Goal: Information Seeking & Learning: Find specific page/section

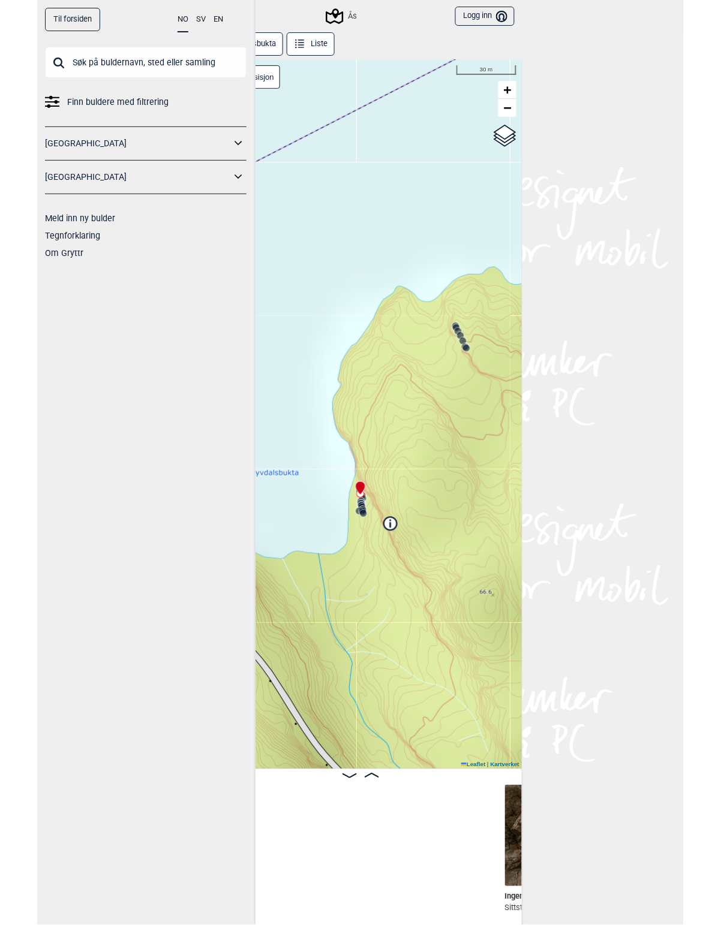
scroll to position [0, 405]
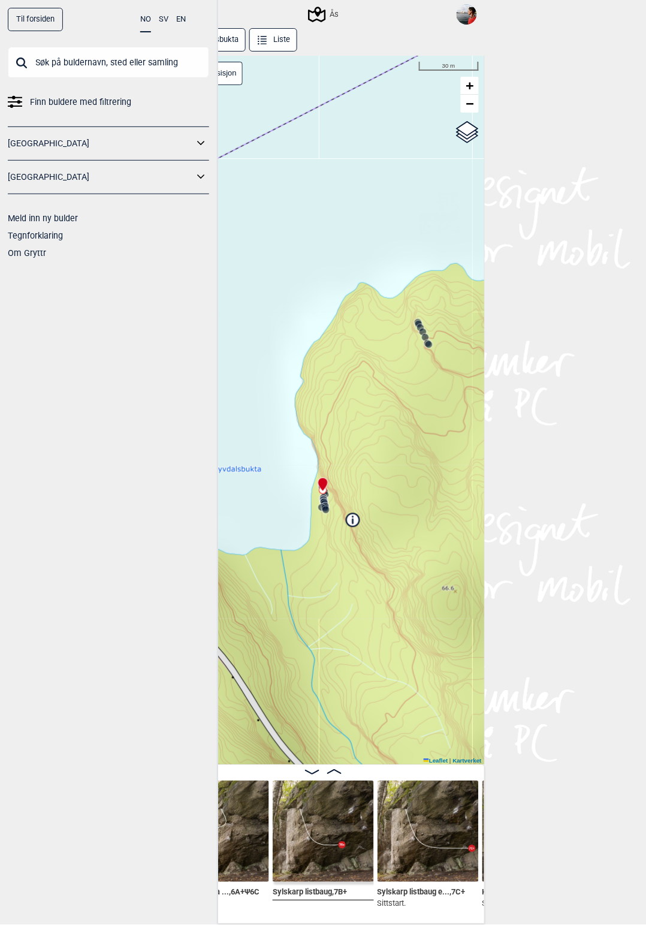
click at [41, 21] on link "Til forsiden" at bounding box center [35, 19] width 55 height 23
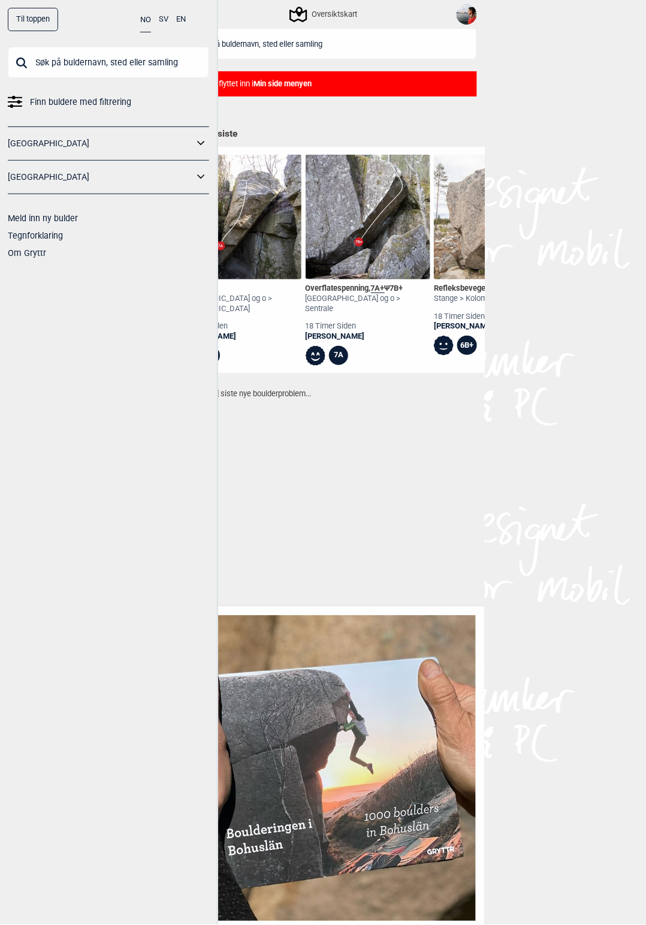
click at [505, 219] on div "Til toppen NO SV EN Finn buldere med filtrering [GEOGRAPHIC_DATA] [GEOGRAPHIC_D…" at bounding box center [323, 462] width 646 height 925
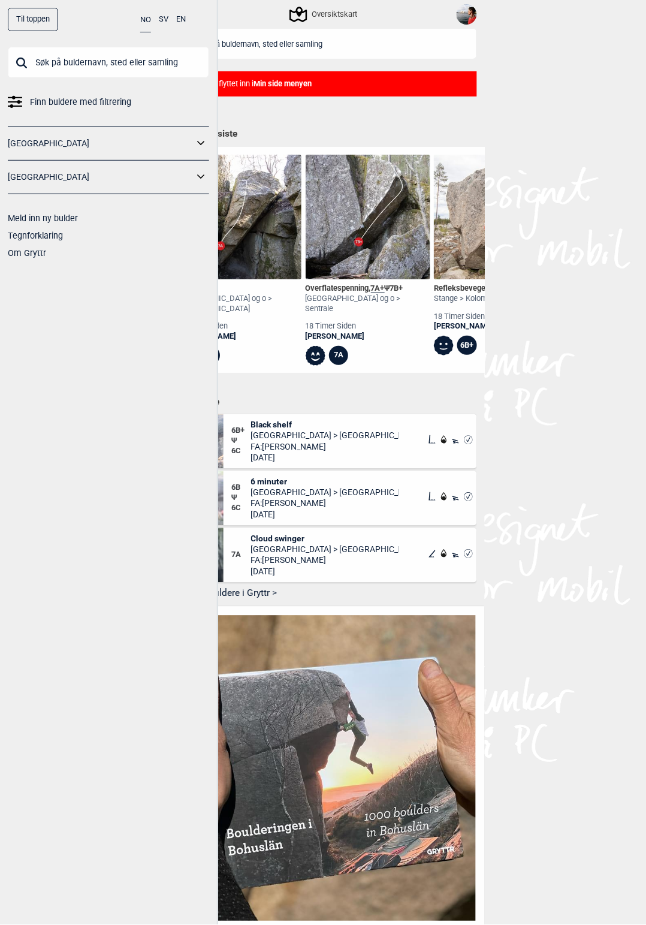
click at [556, 222] on div "Til toppen NO SV EN Finn buldere med filtrering [GEOGRAPHIC_DATA] [GEOGRAPHIC_D…" at bounding box center [323, 462] width 646 height 925
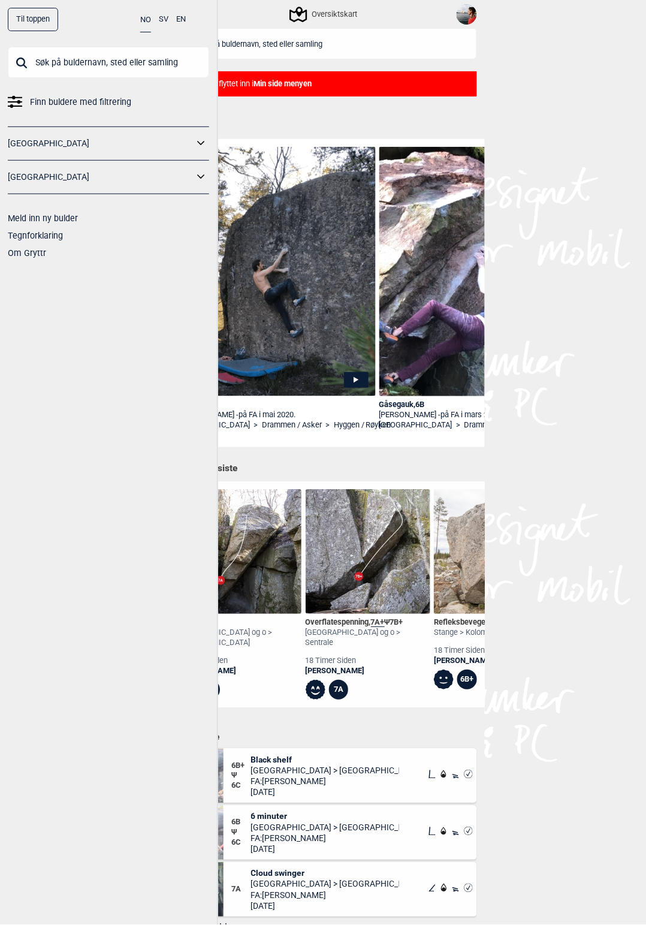
click at [471, 7] on img at bounding box center [467, 14] width 20 height 20
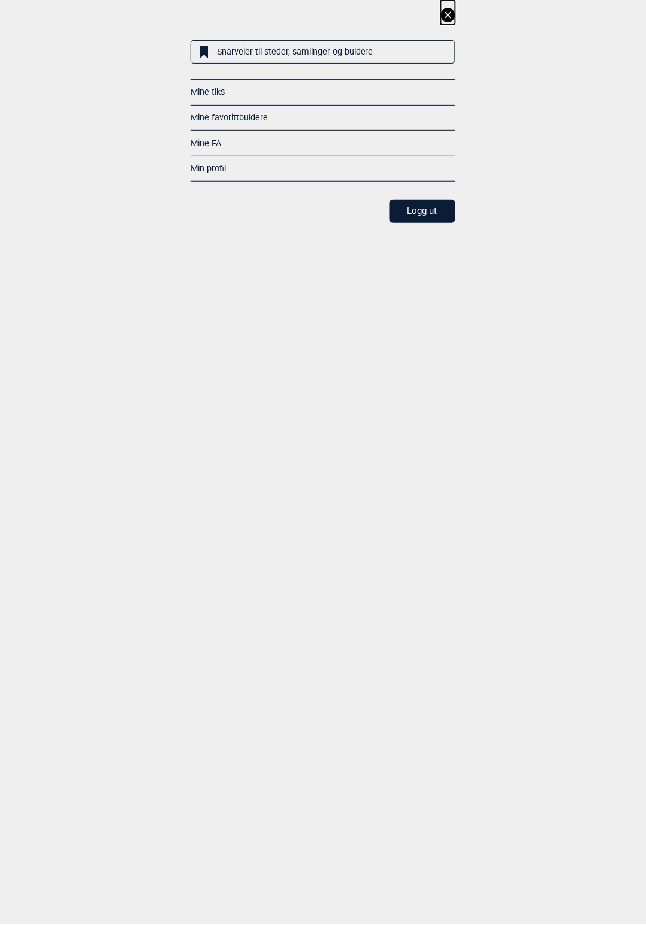
click at [540, 58] on div "Snarveier til steder, samlinger og buldere Mine tiks Mine favorittbuldere Mine …" at bounding box center [323, 111] width 646 height 223
click at [406, 218] on button "Logg ut" at bounding box center [423, 211] width 66 height 23
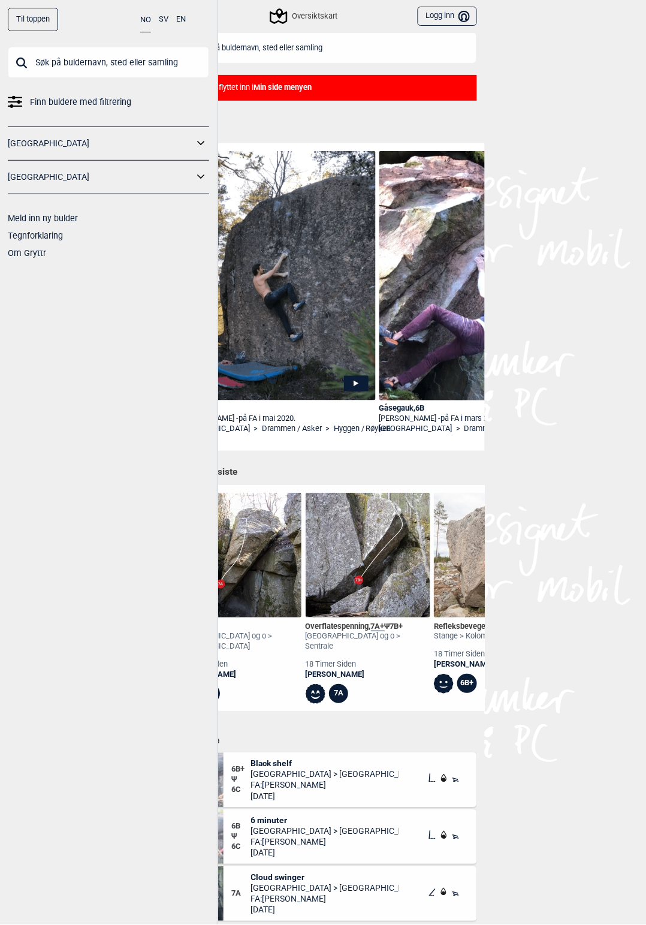
click at [471, 11] on button "Logg inn Bruker" at bounding box center [447, 17] width 59 height 20
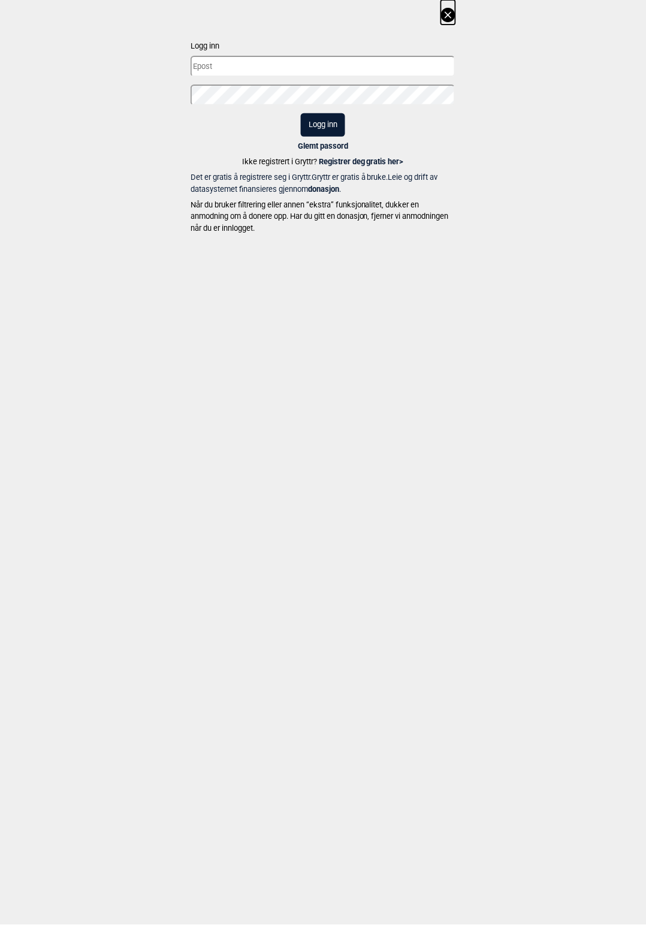
type input "[EMAIL_ADDRESS][DOMAIN_NAME]"
click at [340, 71] on input "[EMAIL_ADDRESS][DOMAIN_NAME]" at bounding box center [323, 66] width 265 height 21
click at [330, 135] on button "Logg inn" at bounding box center [323, 124] width 44 height 23
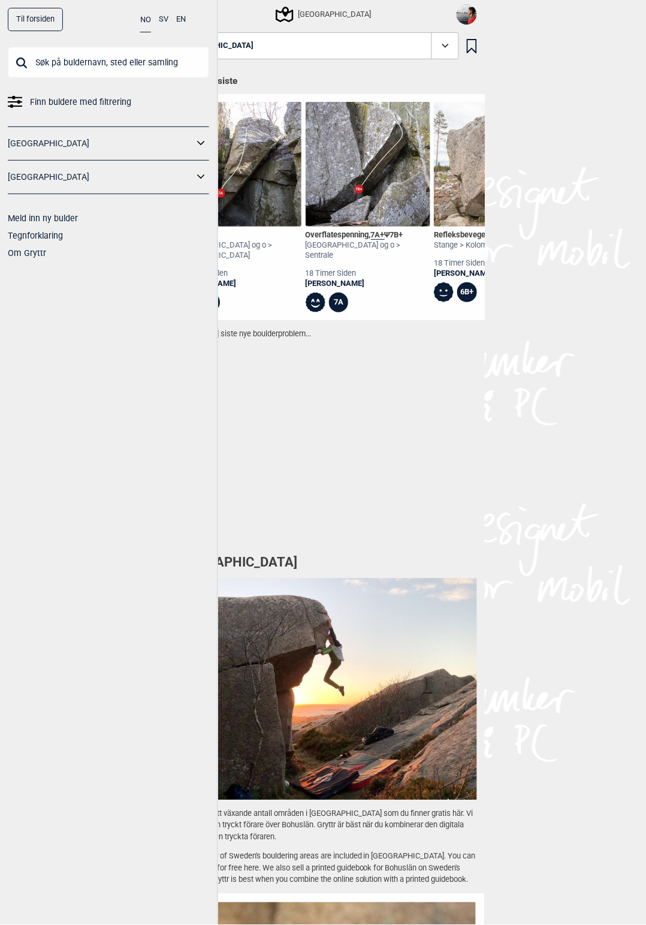
click at [244, 22] on div "[GEOGRAPHIC_DATA]" at bounding box center [323, 14] width 324 height 28
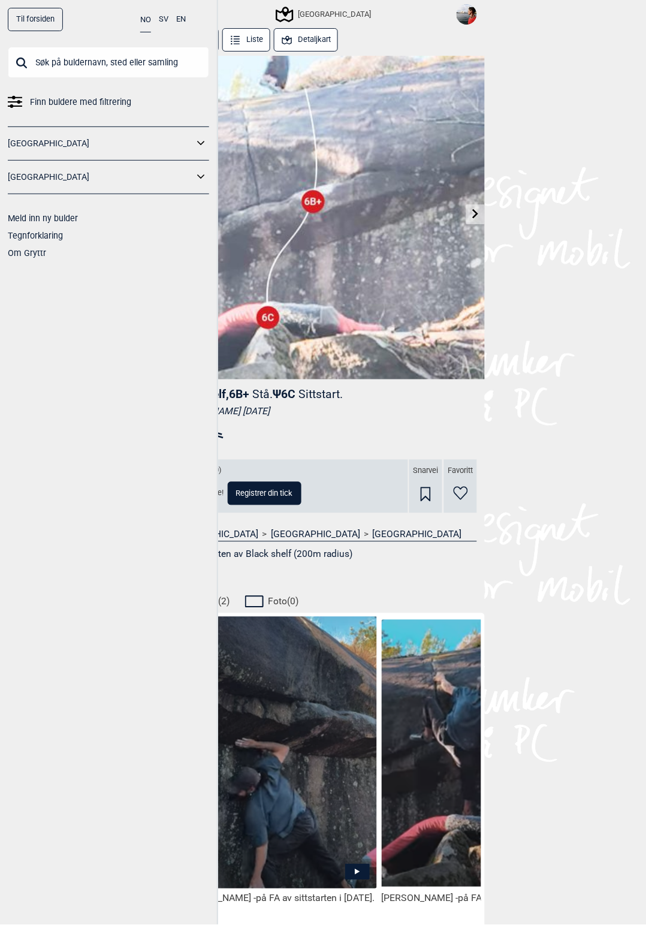
click at [610, 177] on div "Til forsiden NO SV EN Finn buldere med filtrering [GEOGRAPHIC_DATA] [GEOGRAPHIC…" at bounding box center [323, 462] width 646 height 925
click at [327, 17] on div "[GEOGRAPHIC_DATA]" at bounding box center [325, 14] width 94 height 14
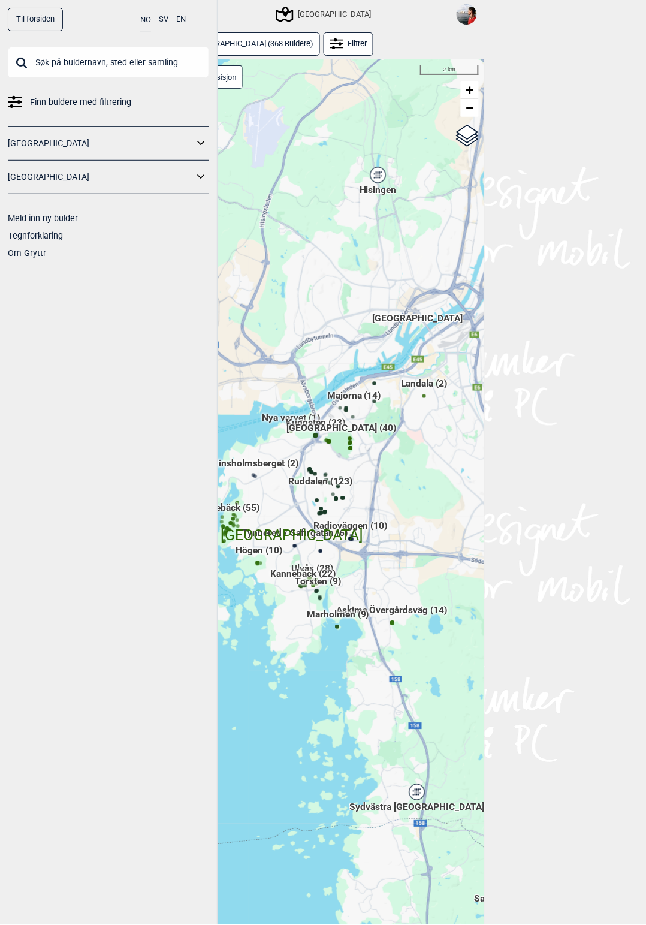
click at [60, 417] on div "Til forsiden NO SV EN Finn buldere med filtrering [GEOGRAPHIC_DATA] [GEOGRAPHIC…" at bounding box center [109, 462] width 218 height 925
click at [86, 400] on div "Til forsiden NO SV EN Finn buldere med filtrering [GEOGRAPHIC_DATA] [GEOGRAPHIC…" at bounding box center [109, 462] width 218 height 925
click at [460, 19] on img at bounding box center [467, 14] width 20 height 20
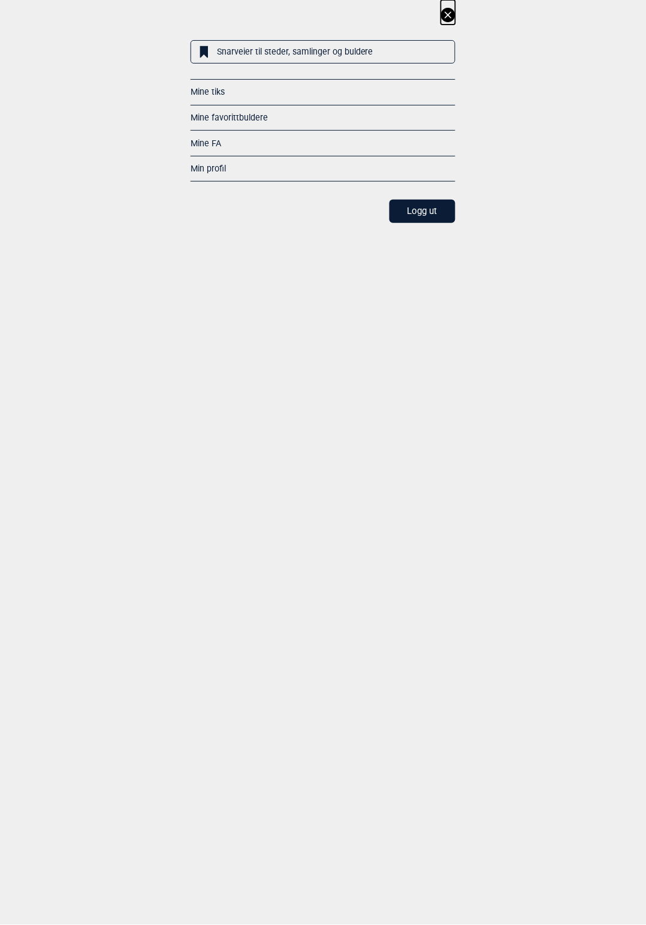
click at [222, 165] on link "Min profil" at bounding box center [208, 169] width 35 height 10
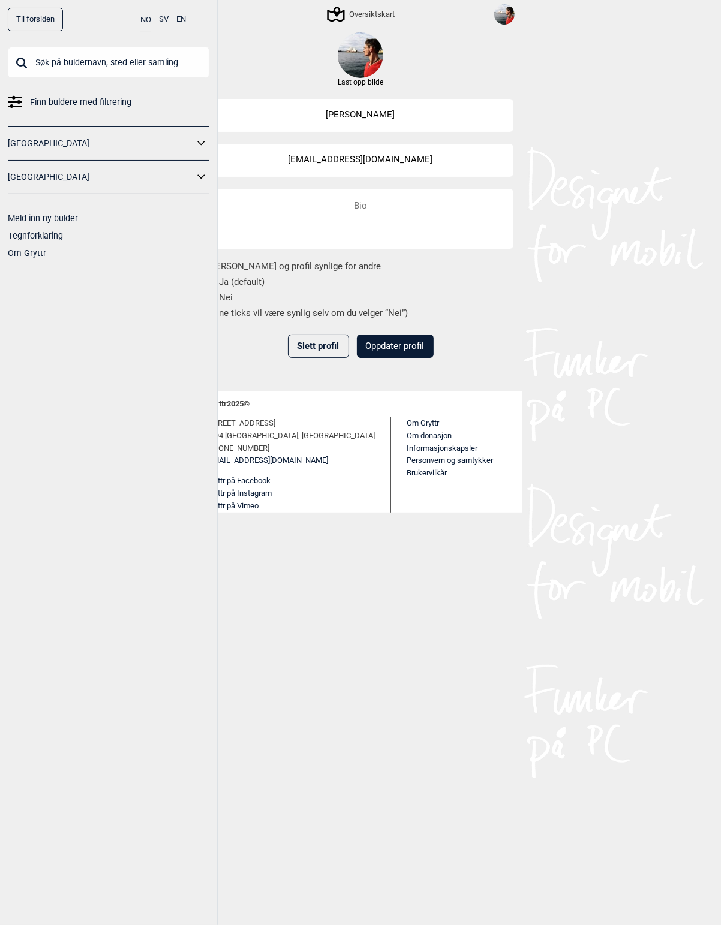
click at [127, 61] on input "text" at bounding box center [108, 62] width 201 height 31
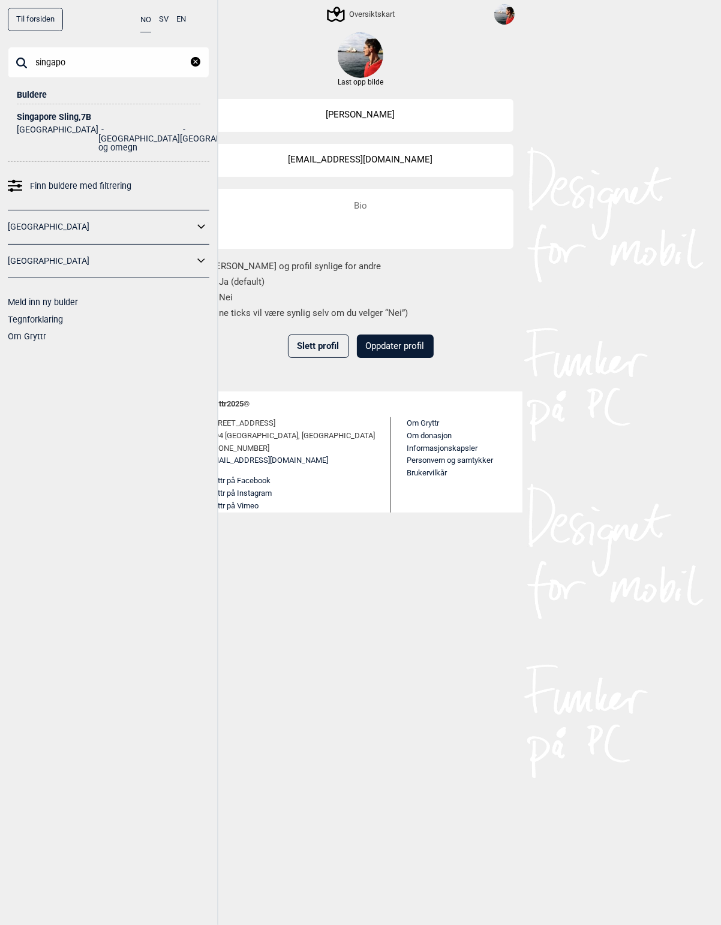
type input "singapo"
click at [70, 115] on div "Singapore Sling , 7B" at bounding box center [108, 117] width 183 height 9
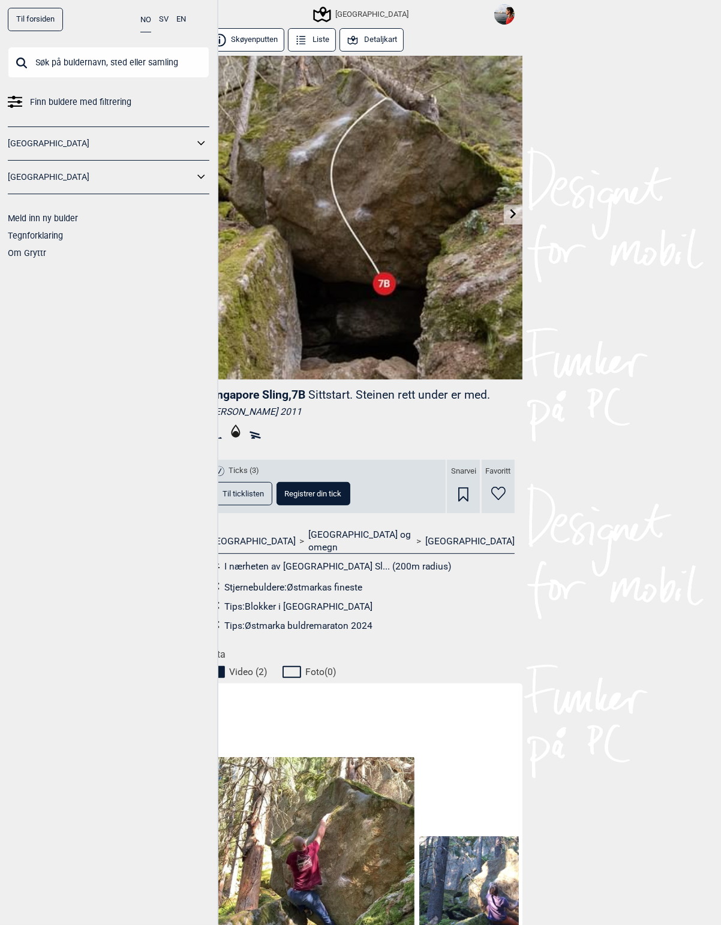
click at [70, 49] on input "text" at bounding box center [108, 62] width 201 height 31
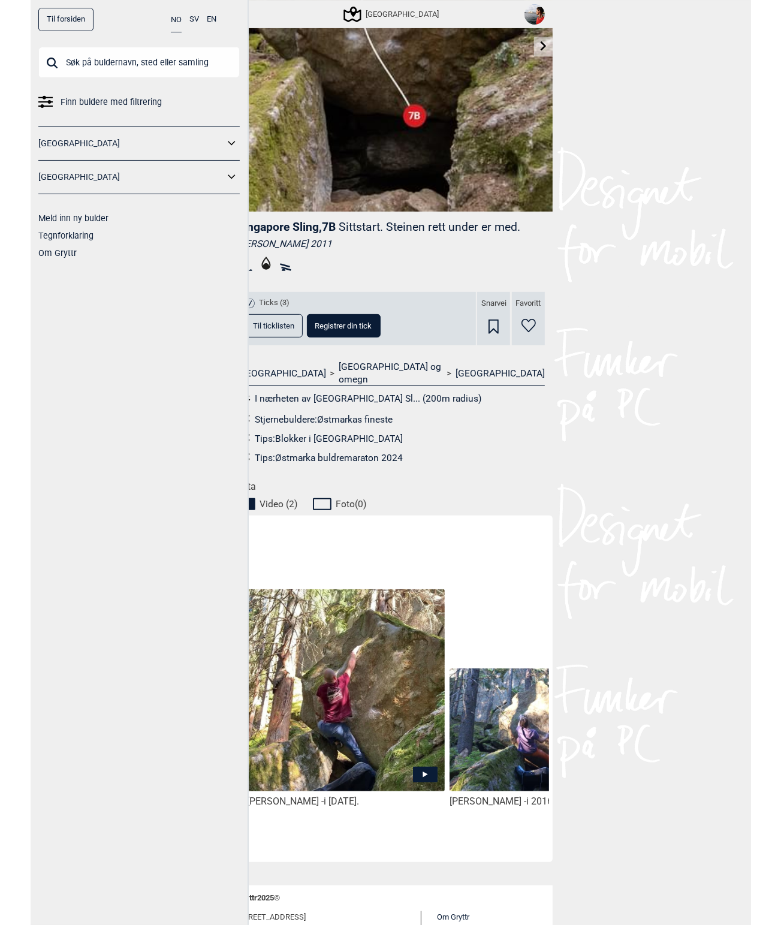
scroll to position [236, 0]
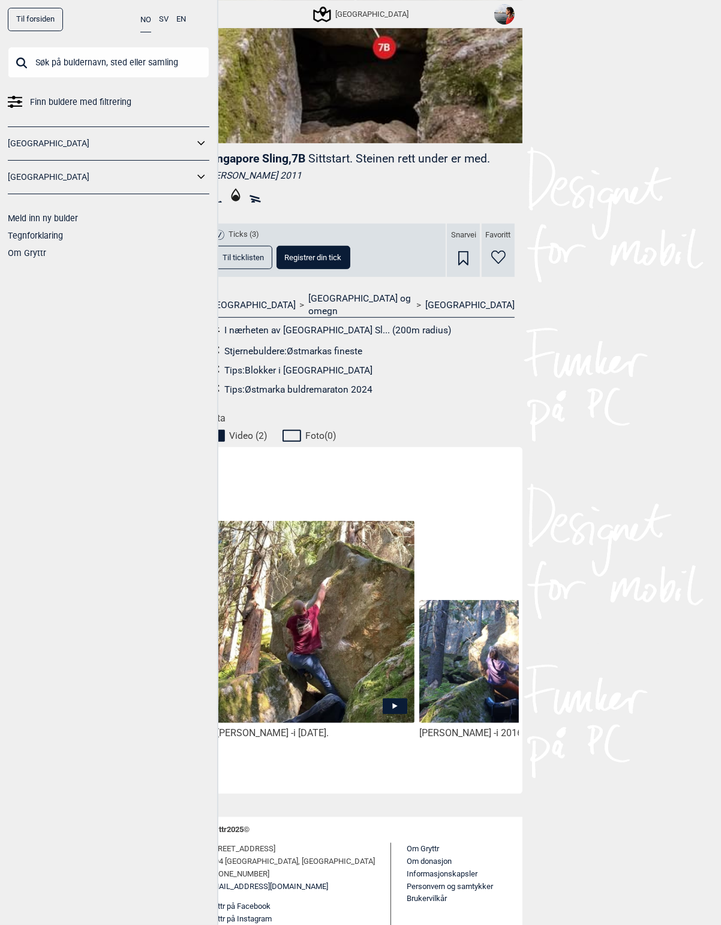
click at [390, 698] on icon at bounding box center [395, 706] width 25 height 16
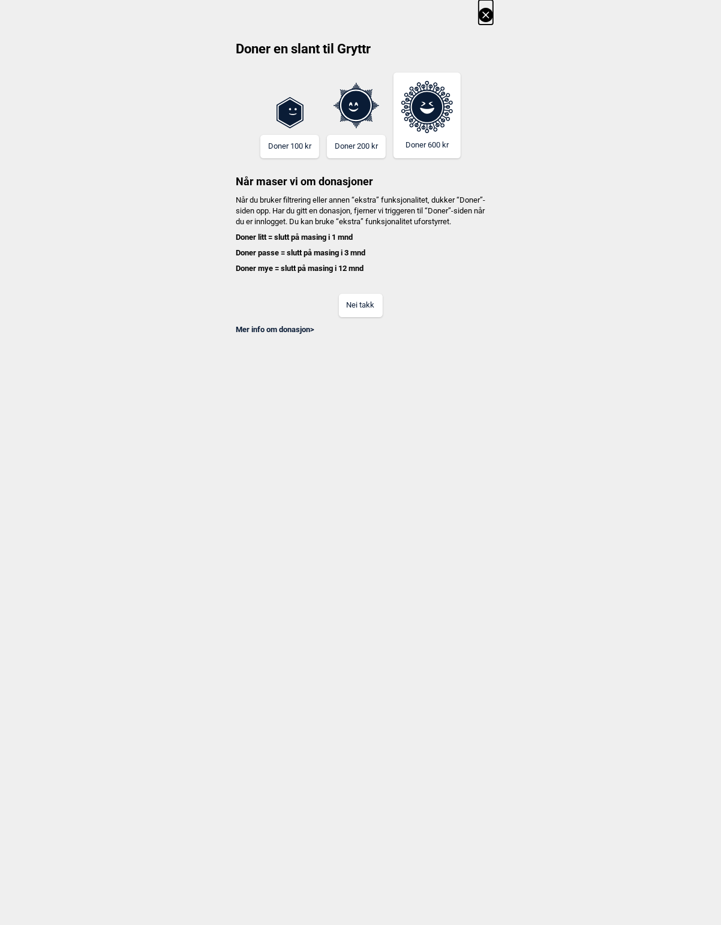
click at [375, 313] on button "Nei takk" at bounding box center [361, 305] width 44 height 23
